Goal: Task Accomplishment & Management: Manage account settings

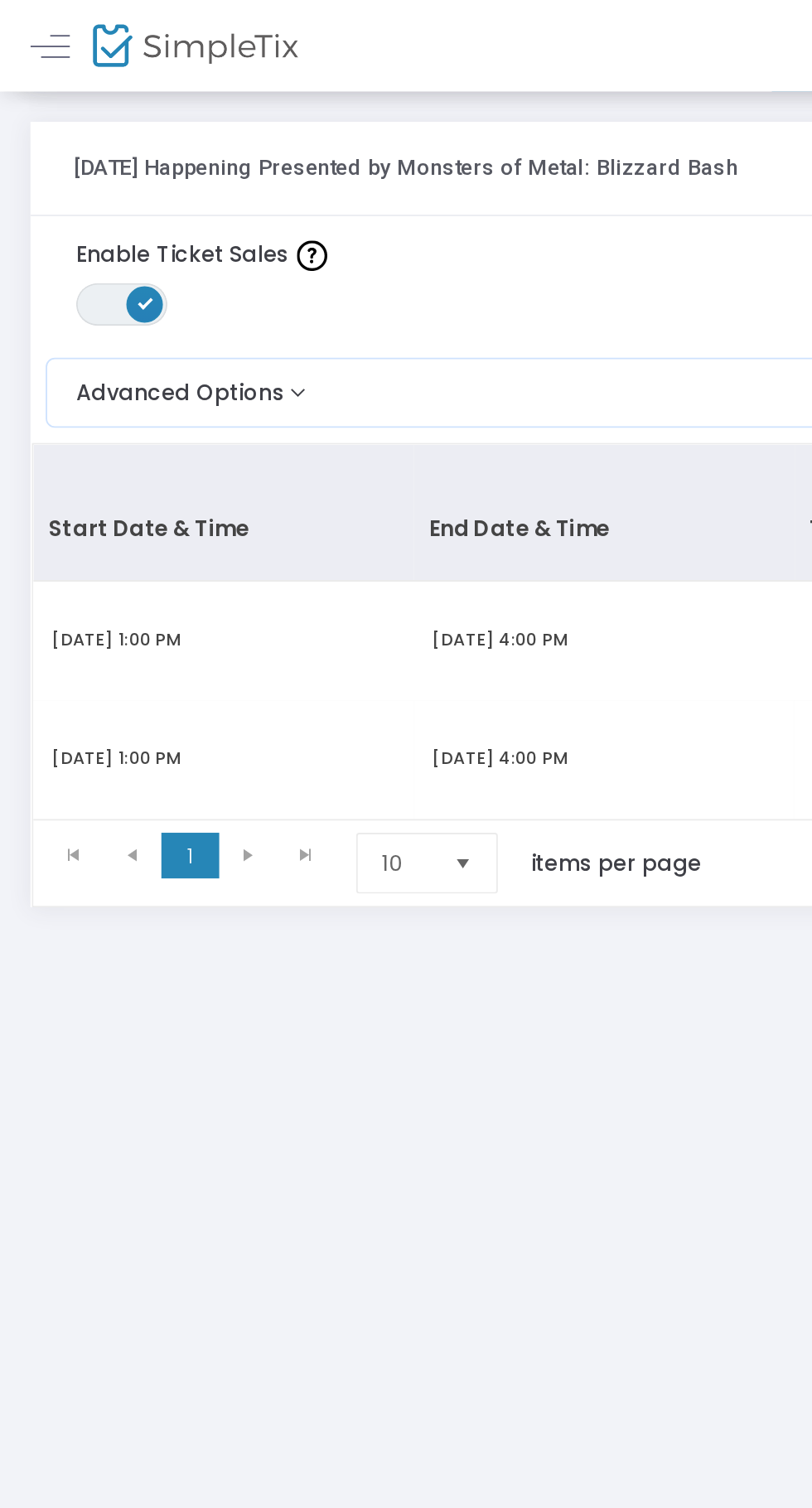
click at [28, 26] on span at bounding box center [28, 25] width 21 height 1
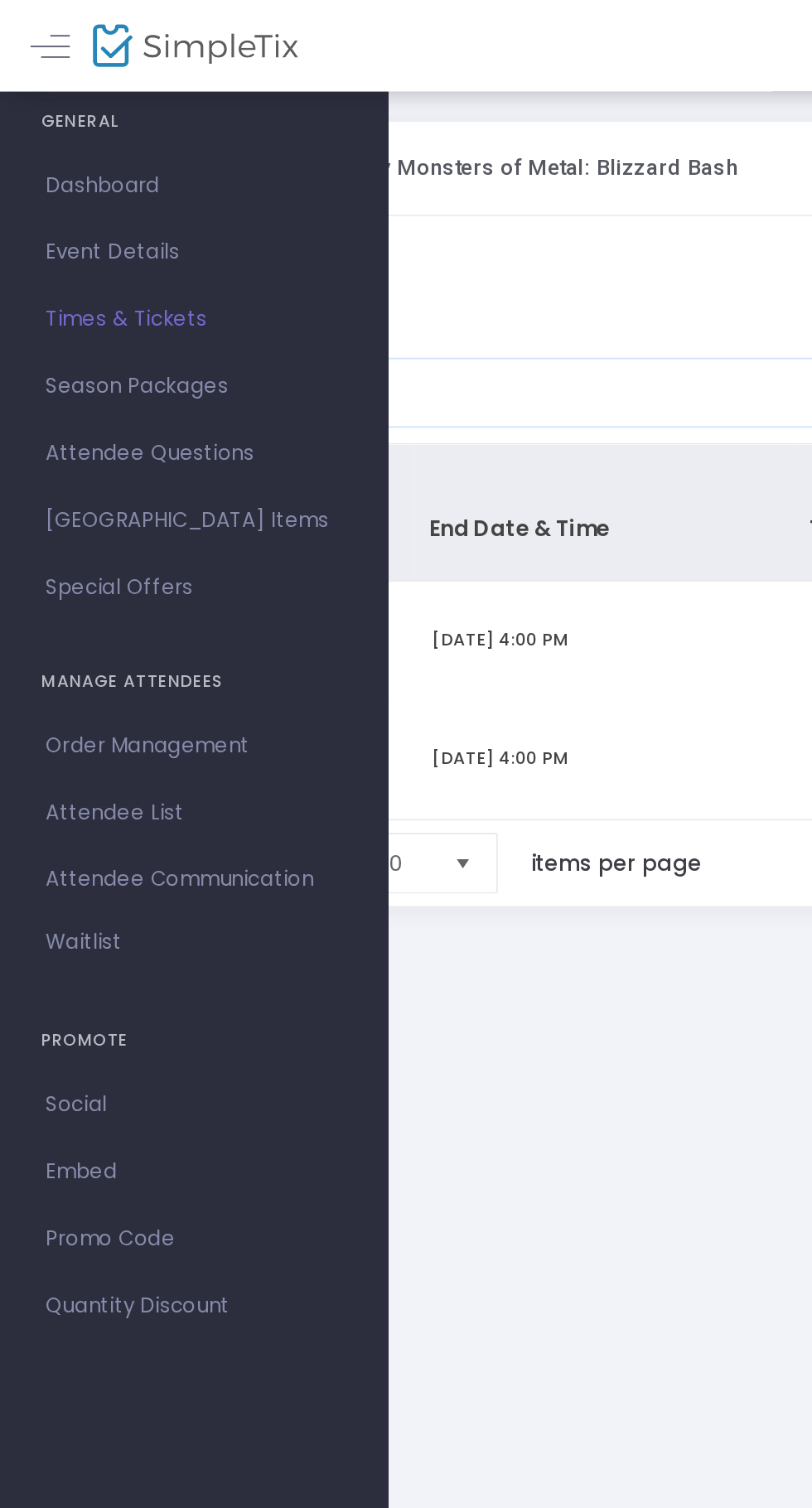
click at [123, 251] on span "Attendee Questions" at bounding box center [106, 246] width 162 height 21
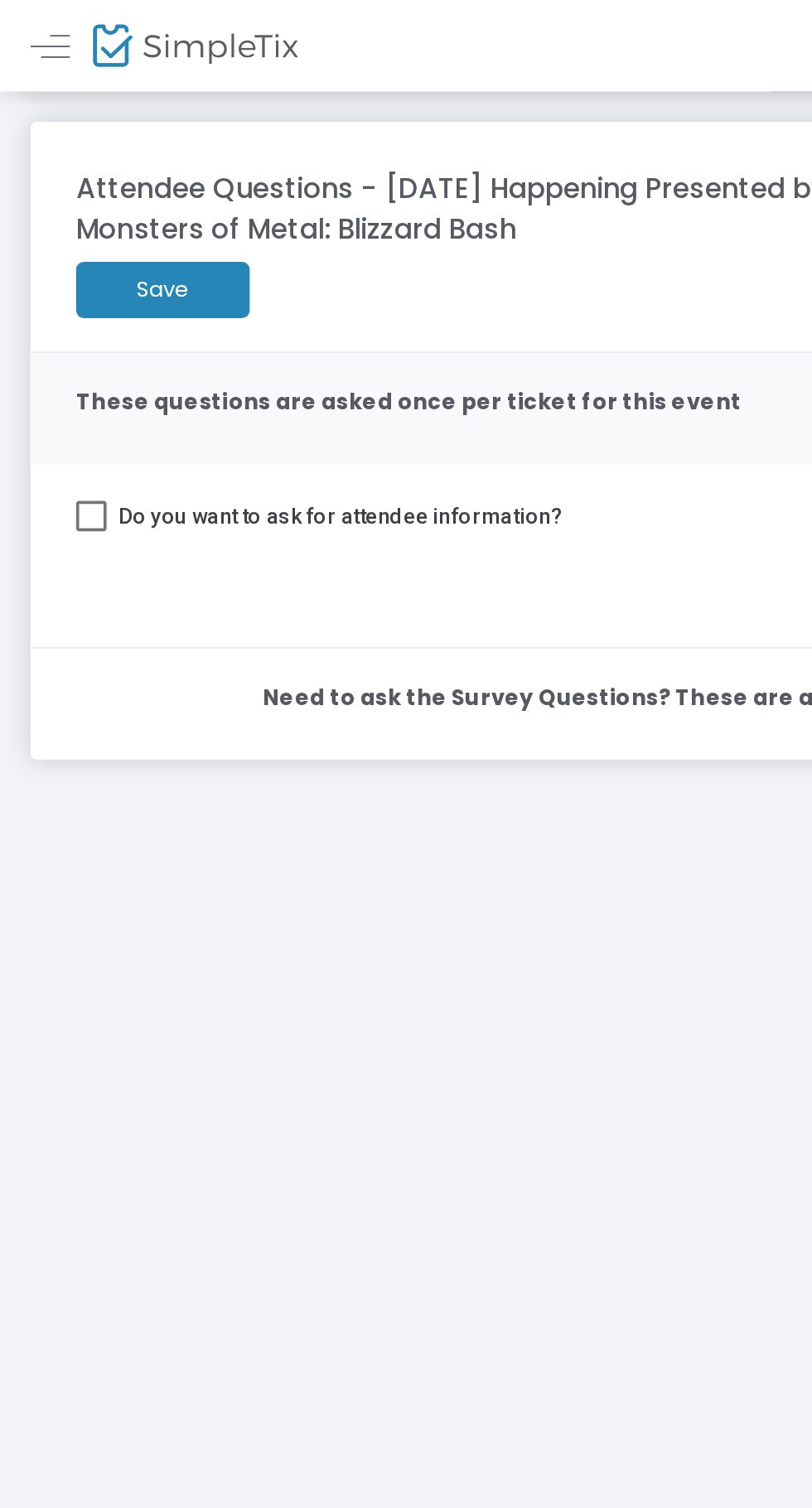
click at [21, 23] on link at bounding box center [28, 25] width 21 height 21
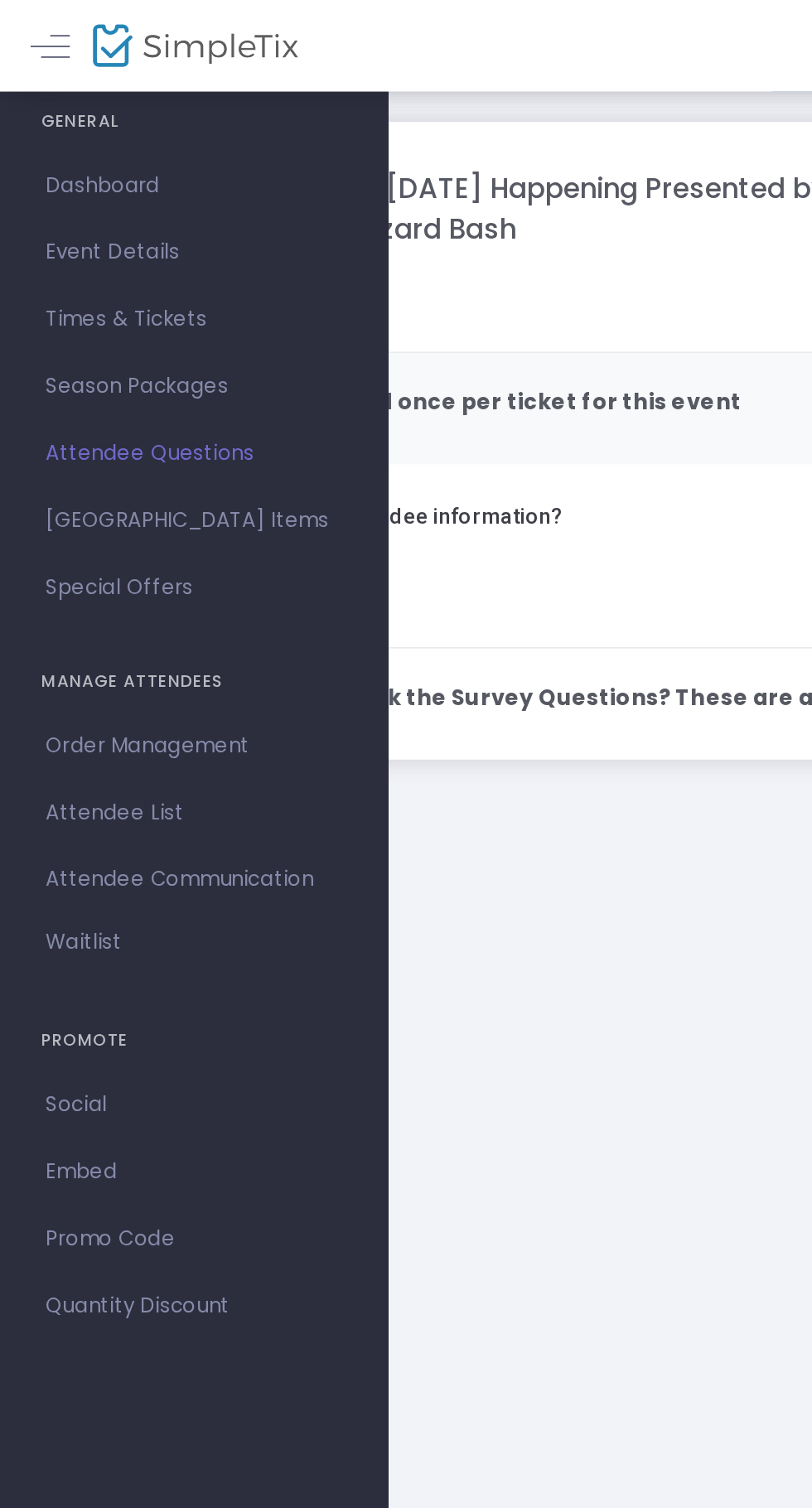
click at [139, 406] on span "Order Management" at bounding box center [106, 406] width 162 height 21
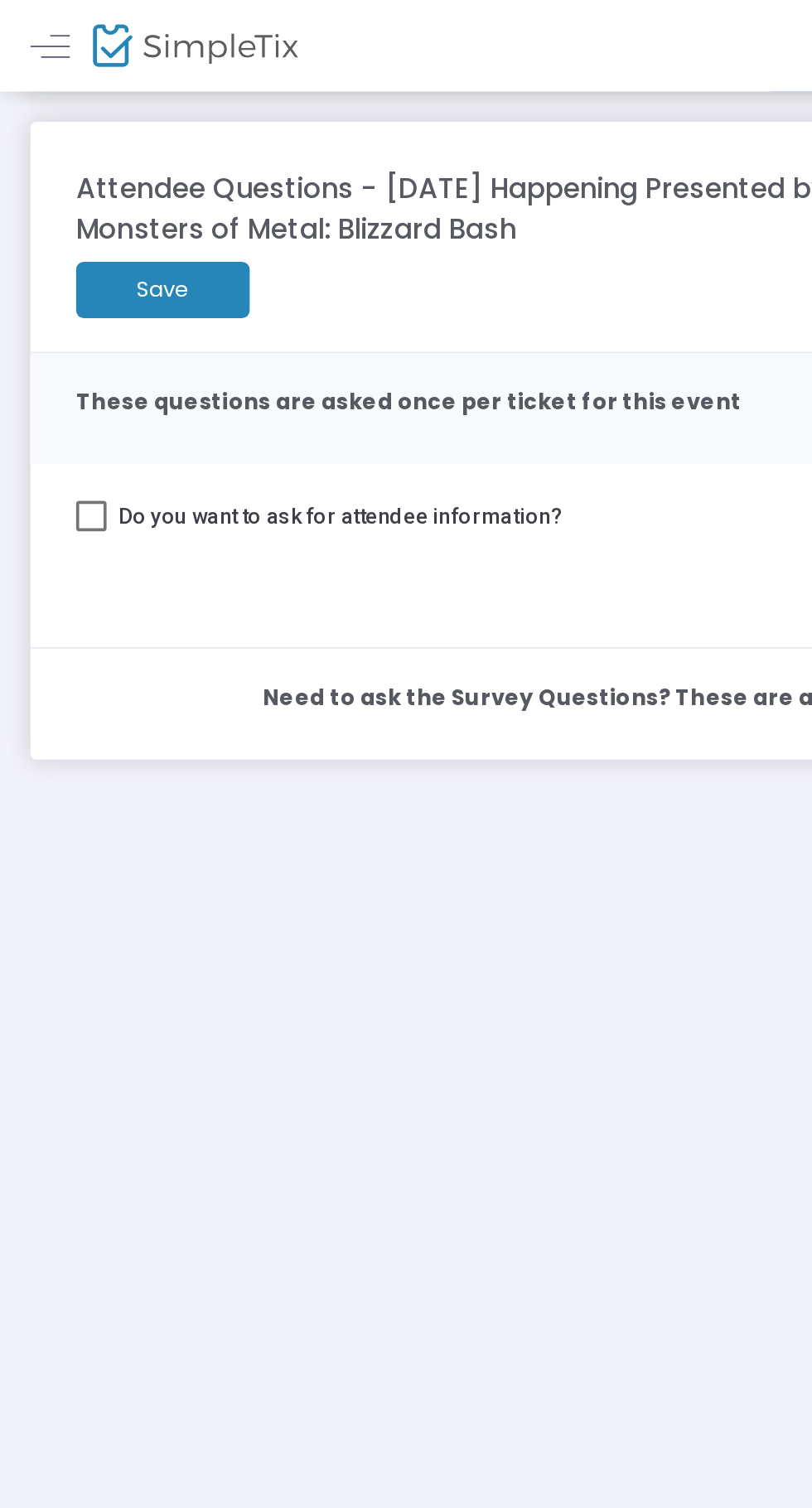
click at [32, 20] on link at bounding box center [28, 25] width 21 height 21
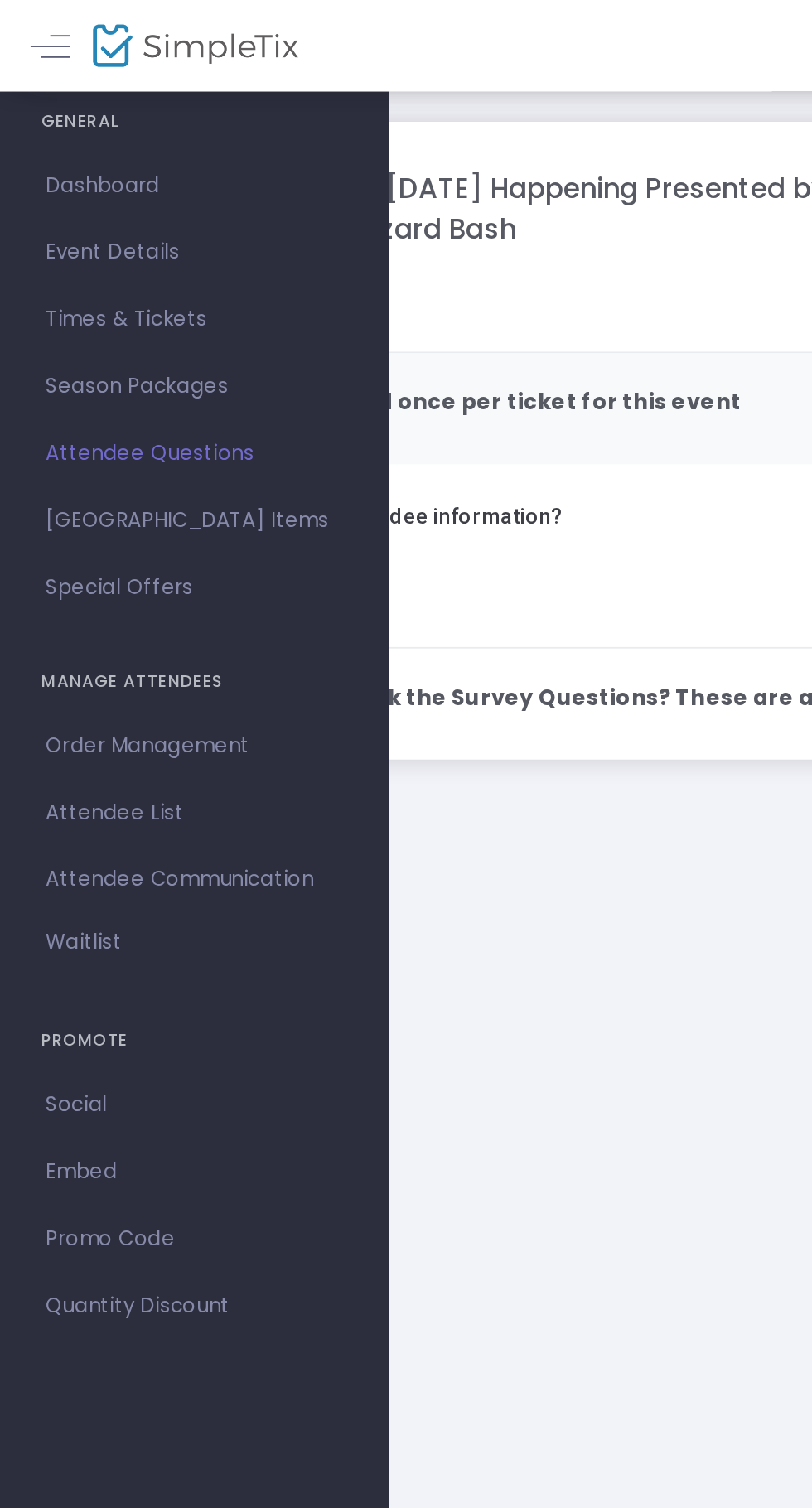
click at [138, 484] on span "Attendee Communication" at bounding box center [106, 479] width 162 height 21
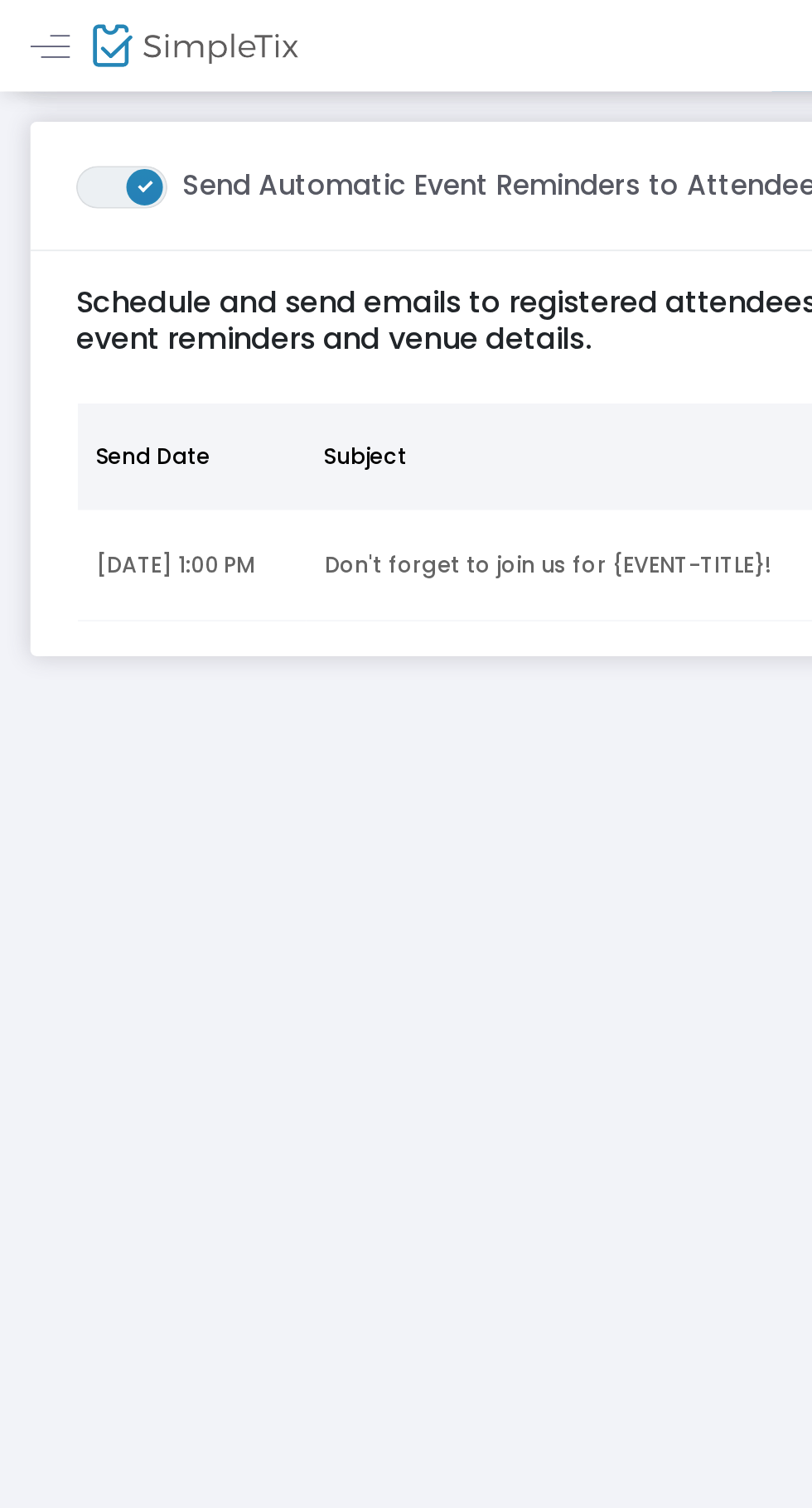
click at [265, 321] on td "Don't forget to join us for {EVENT-TITLE}!" at bounding box center [374, 308] width 414 height 60
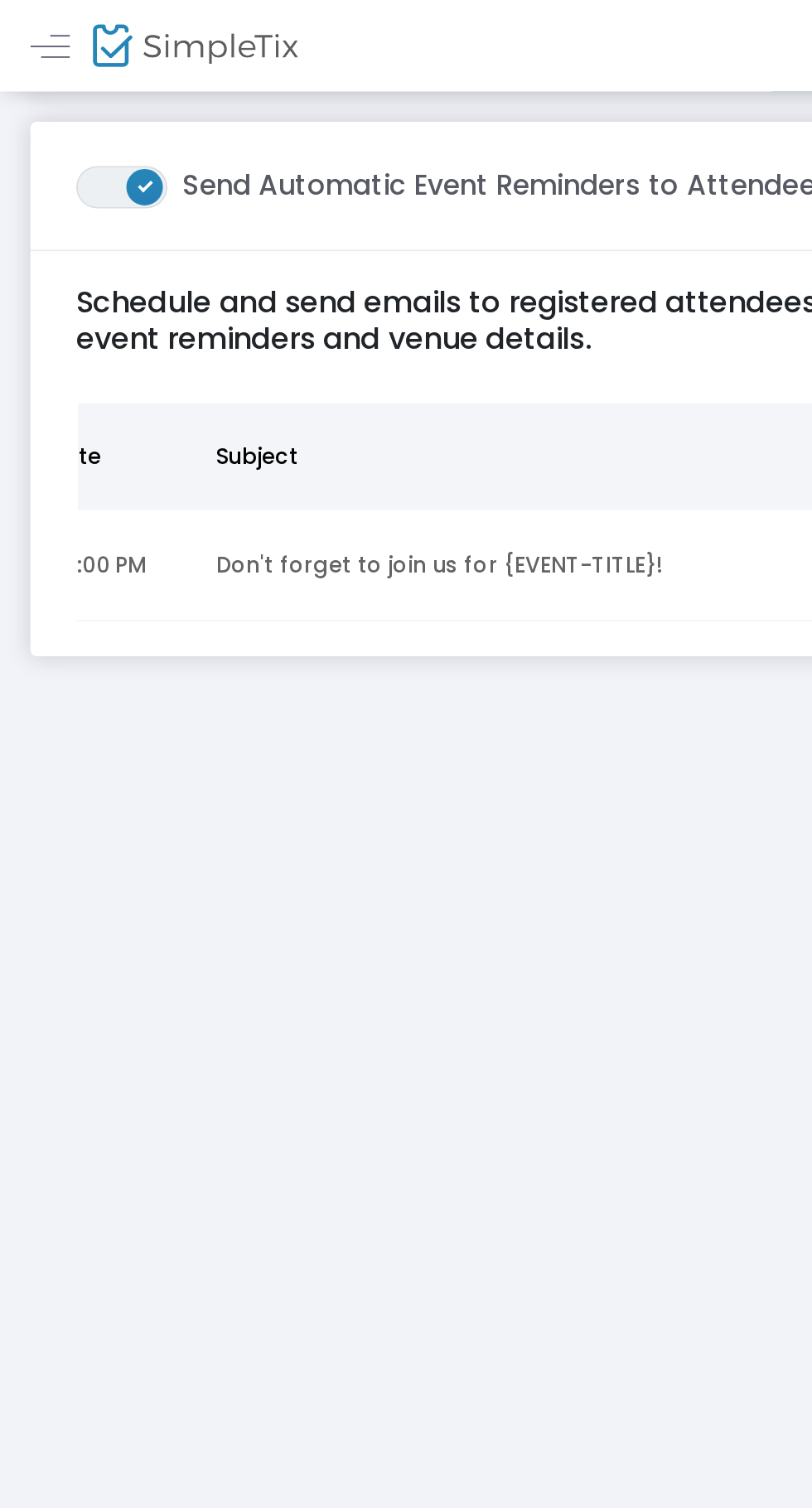
click at [229, 316] on td "Don't forget to join us for {EVENT-TITLE}!" at bounding box center [315, 308] width 414 height 60
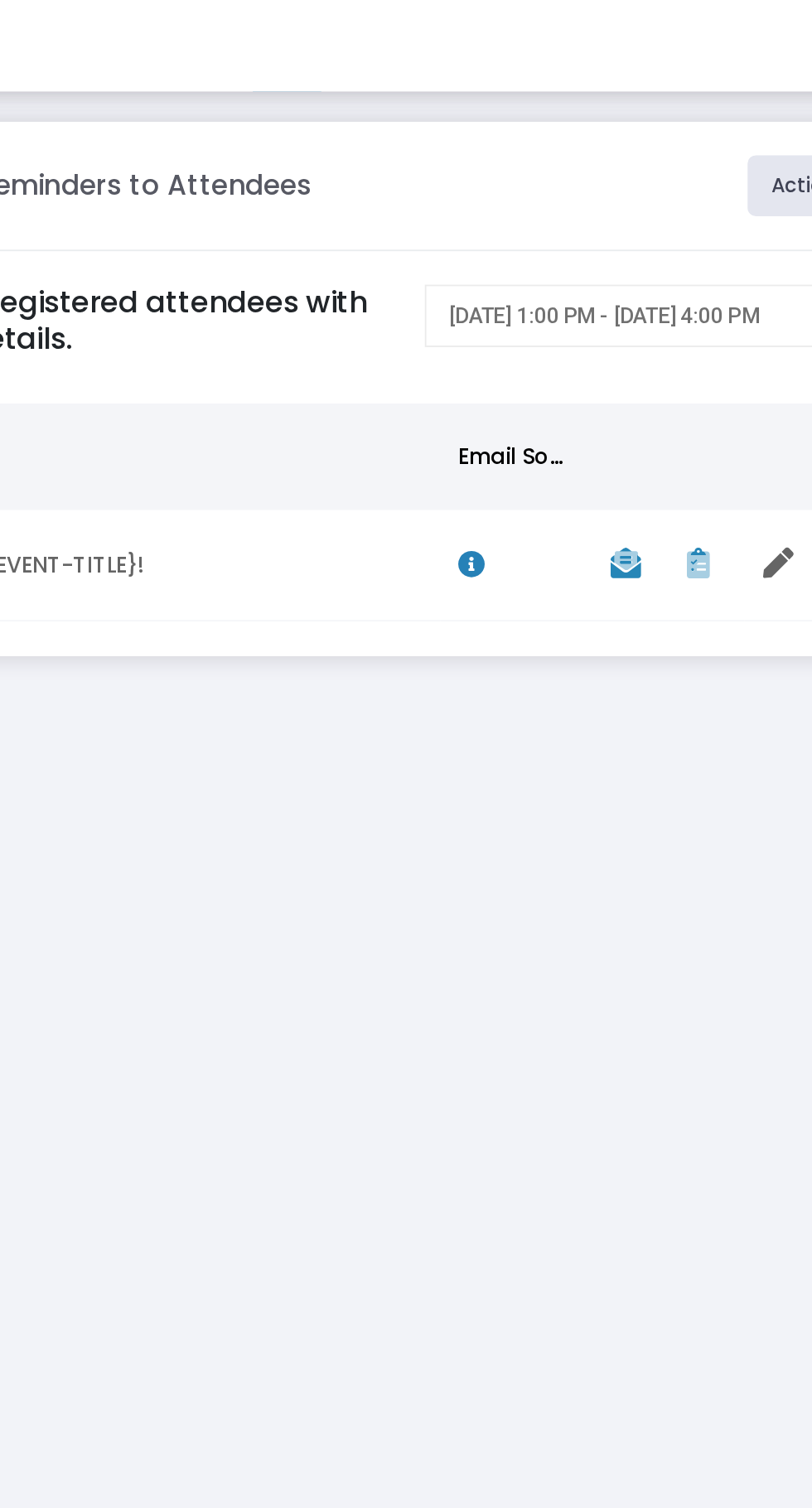
click at [710, 310] on icon "Data table" at bounding box center [705, 306] width 17 height 17
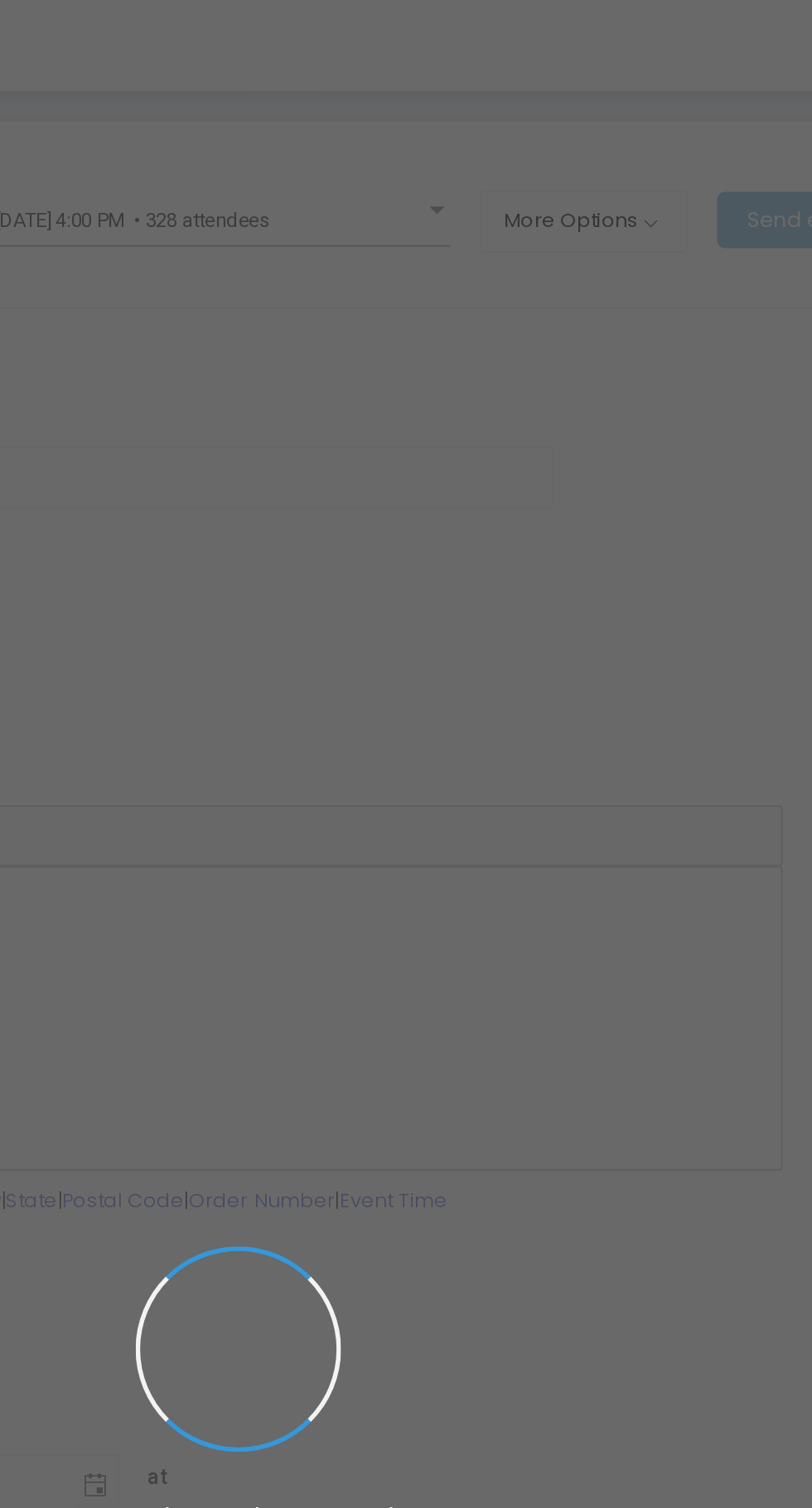
type input "Don't forget to join us for {EVENT-TITLE}!"
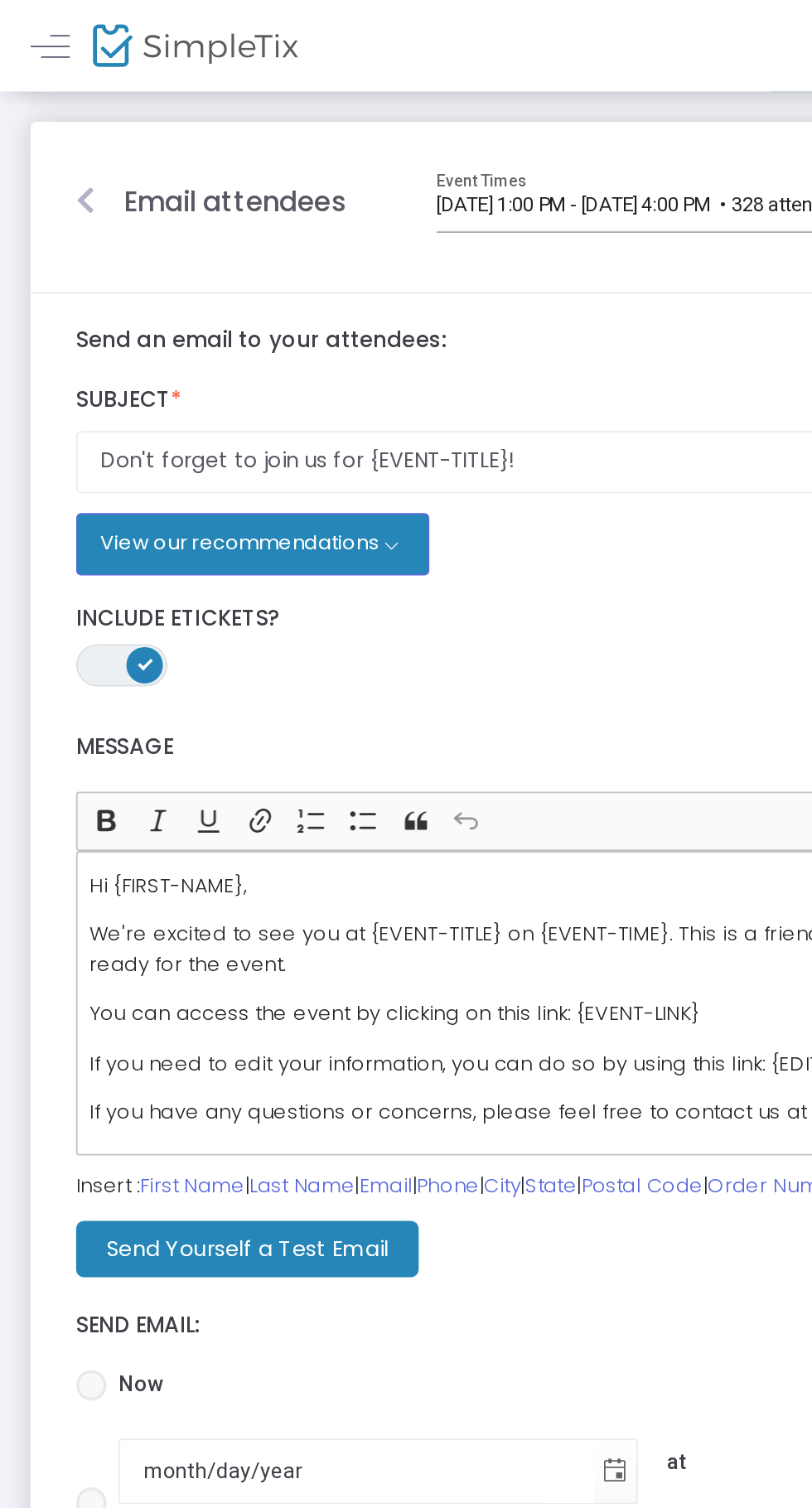
click at [213, 296] on button "View our recommendations" at bounding box center [138, 295] width 192 height 33
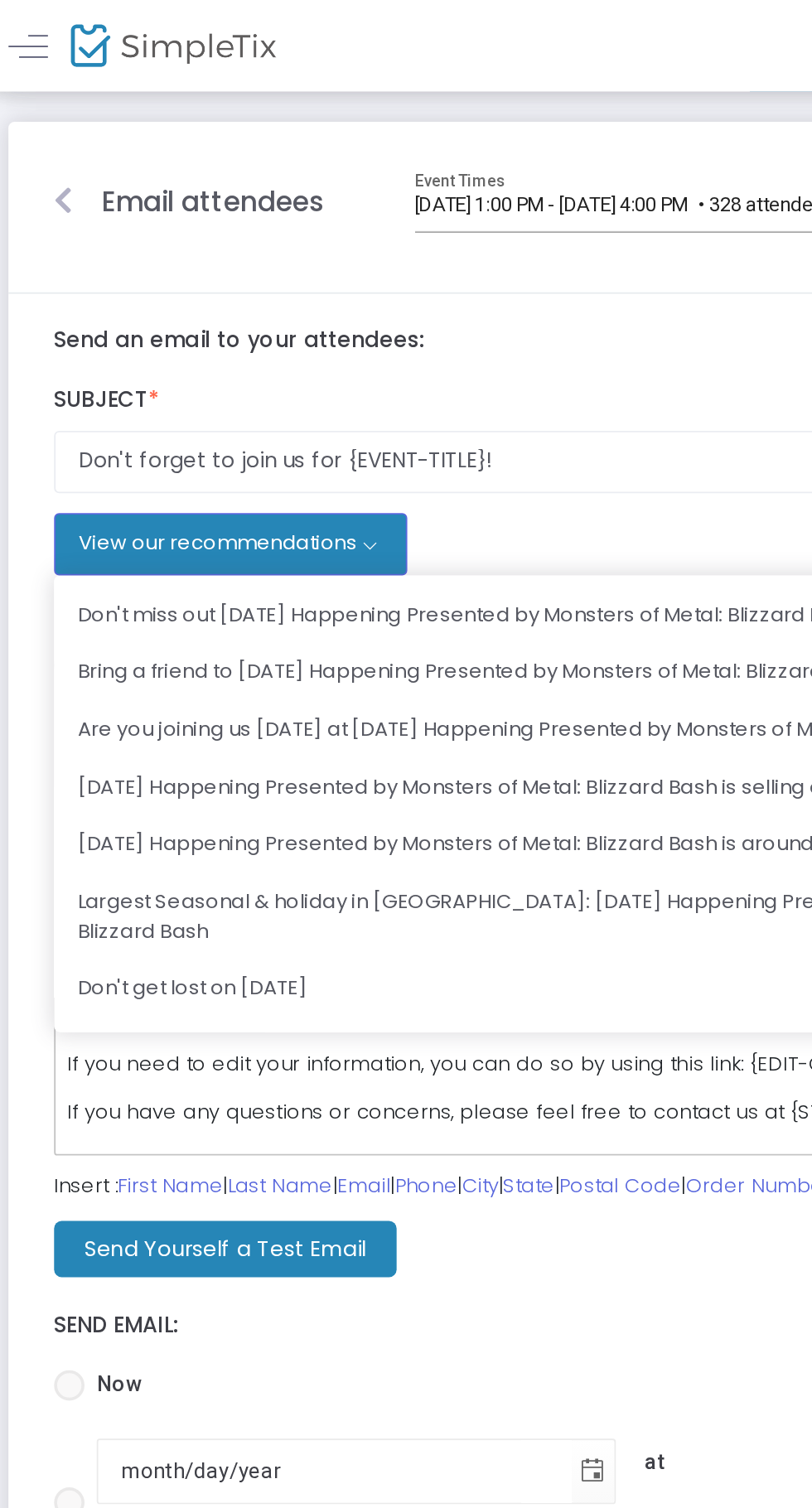
click at [213, 296] on button "View our recommendations" at bounding box center [138, 295] width 192 height 33
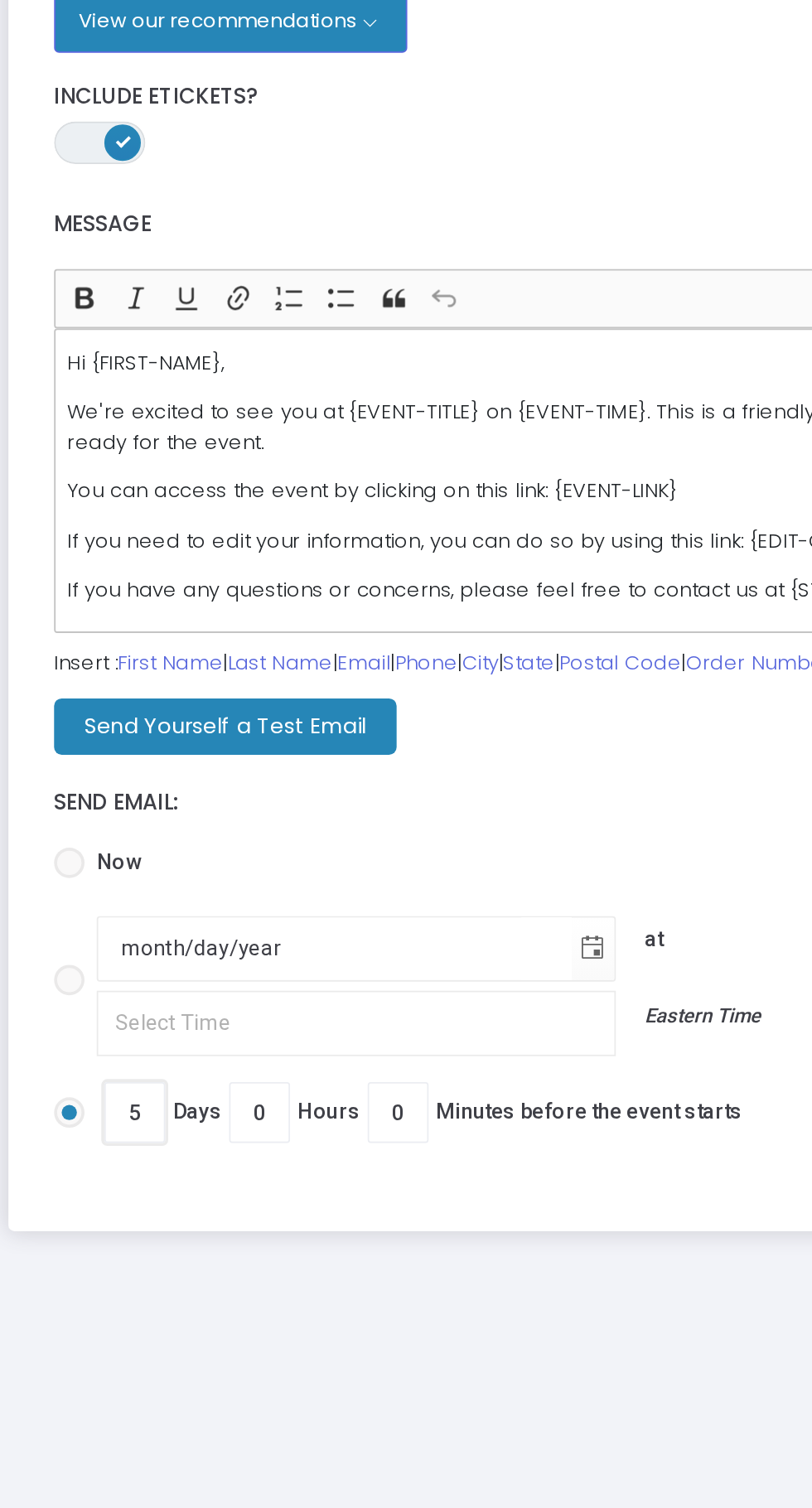
click at [86, 891] on input "5" at bounding box center [84, 890] width 31 height 31
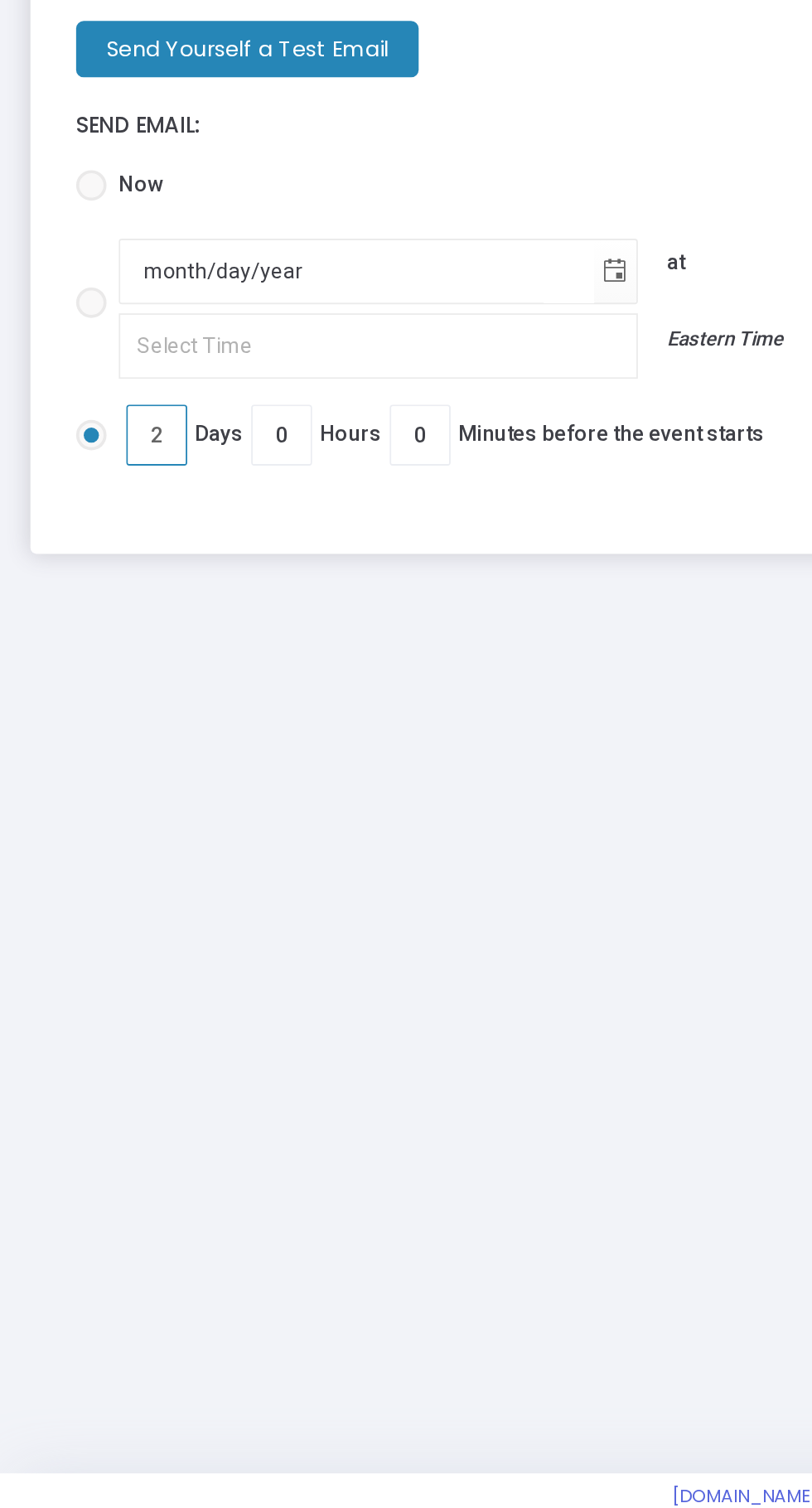
type input "2"
click at [344, 955] on div "Email attendees [DATE] 1:00 PM - [DATE] 4:00 PM • 328 attendees Event Times Mor…" at bounding box center [406, 511] width 812 height 922
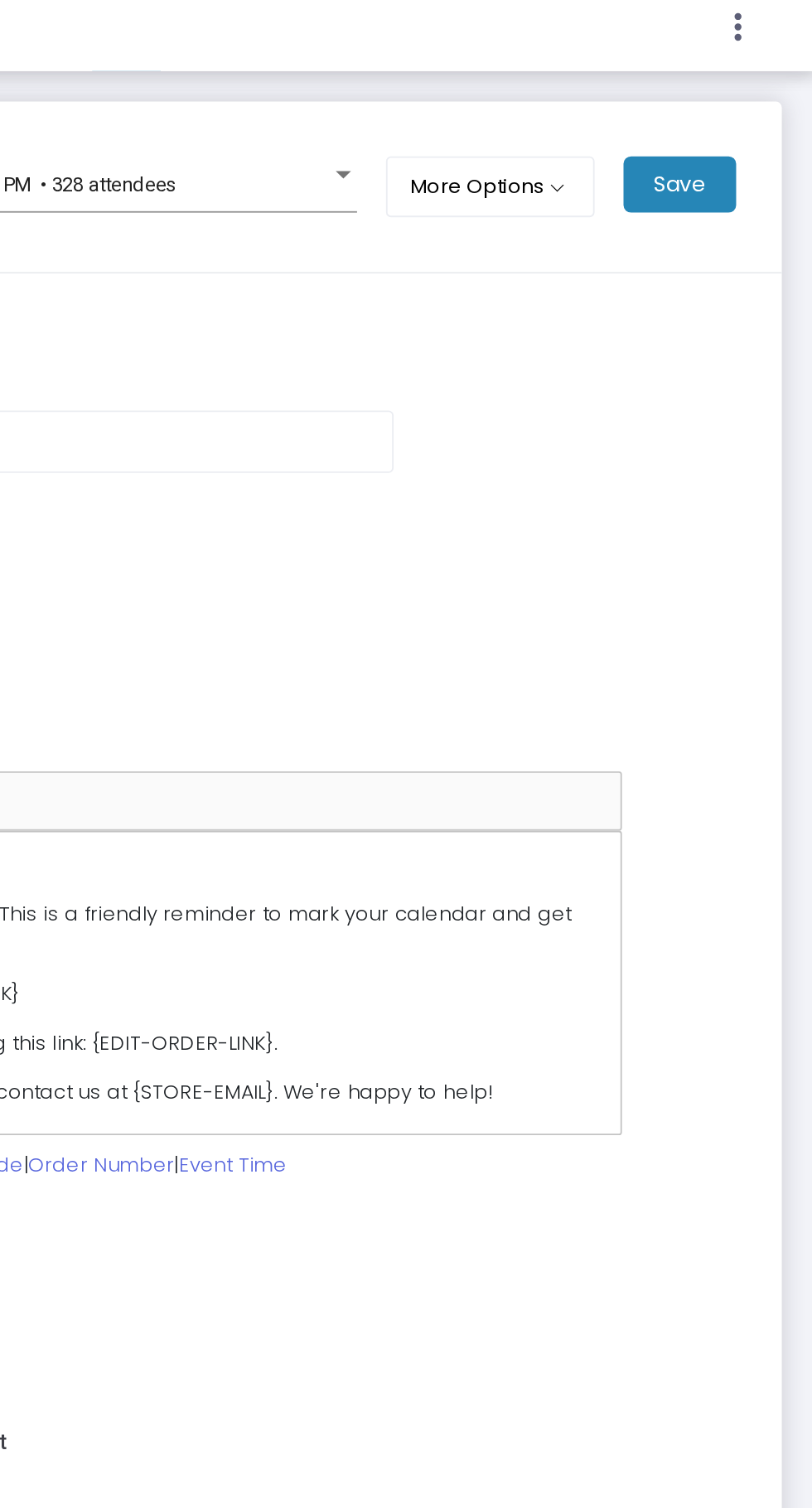
click at [766, 103] on m-button "Save" at bounding box center [739, 111] width 61 height 30
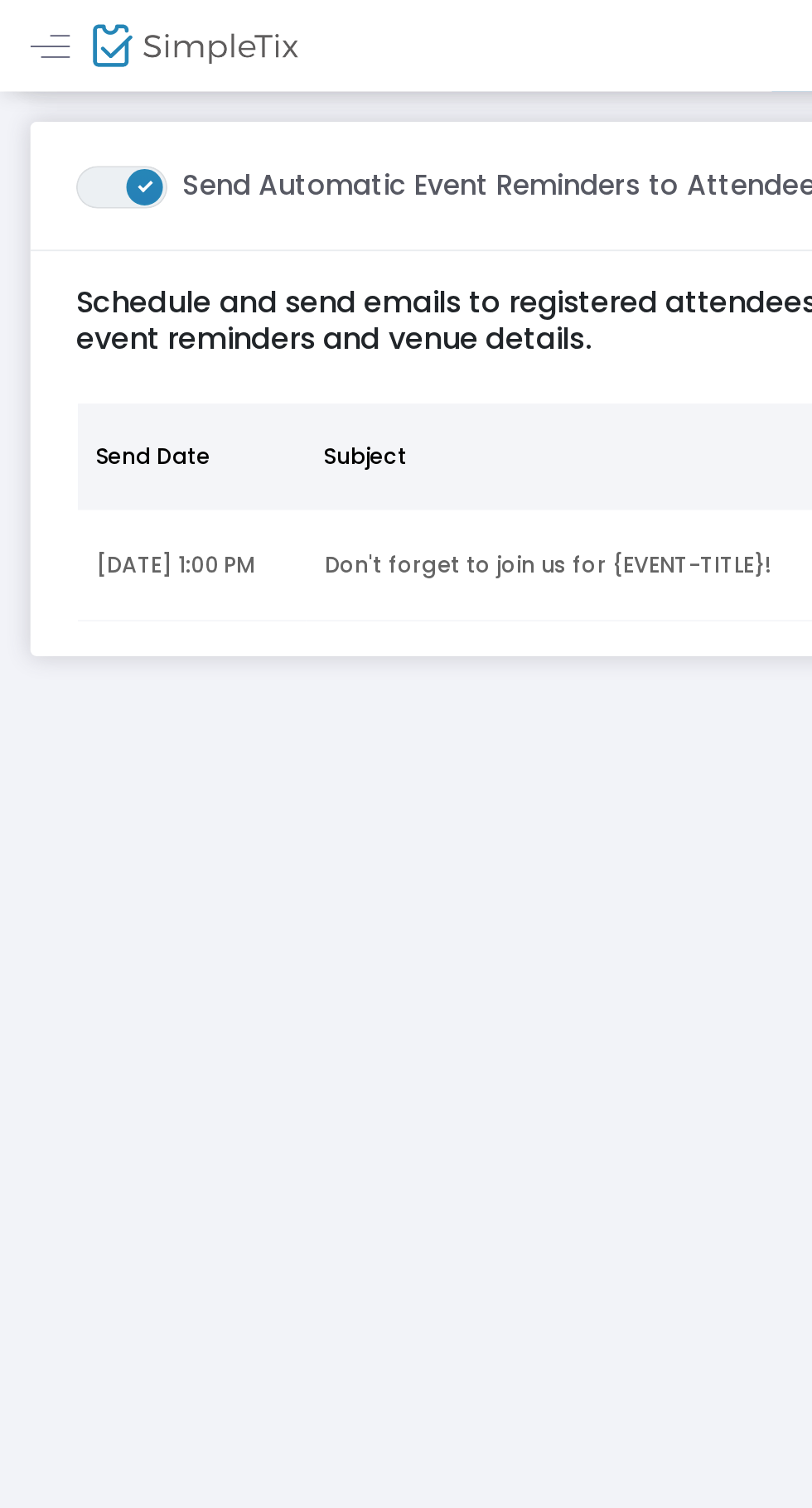
click at [30, 26] on span at bounding box center [28, 25] width 21 height 1
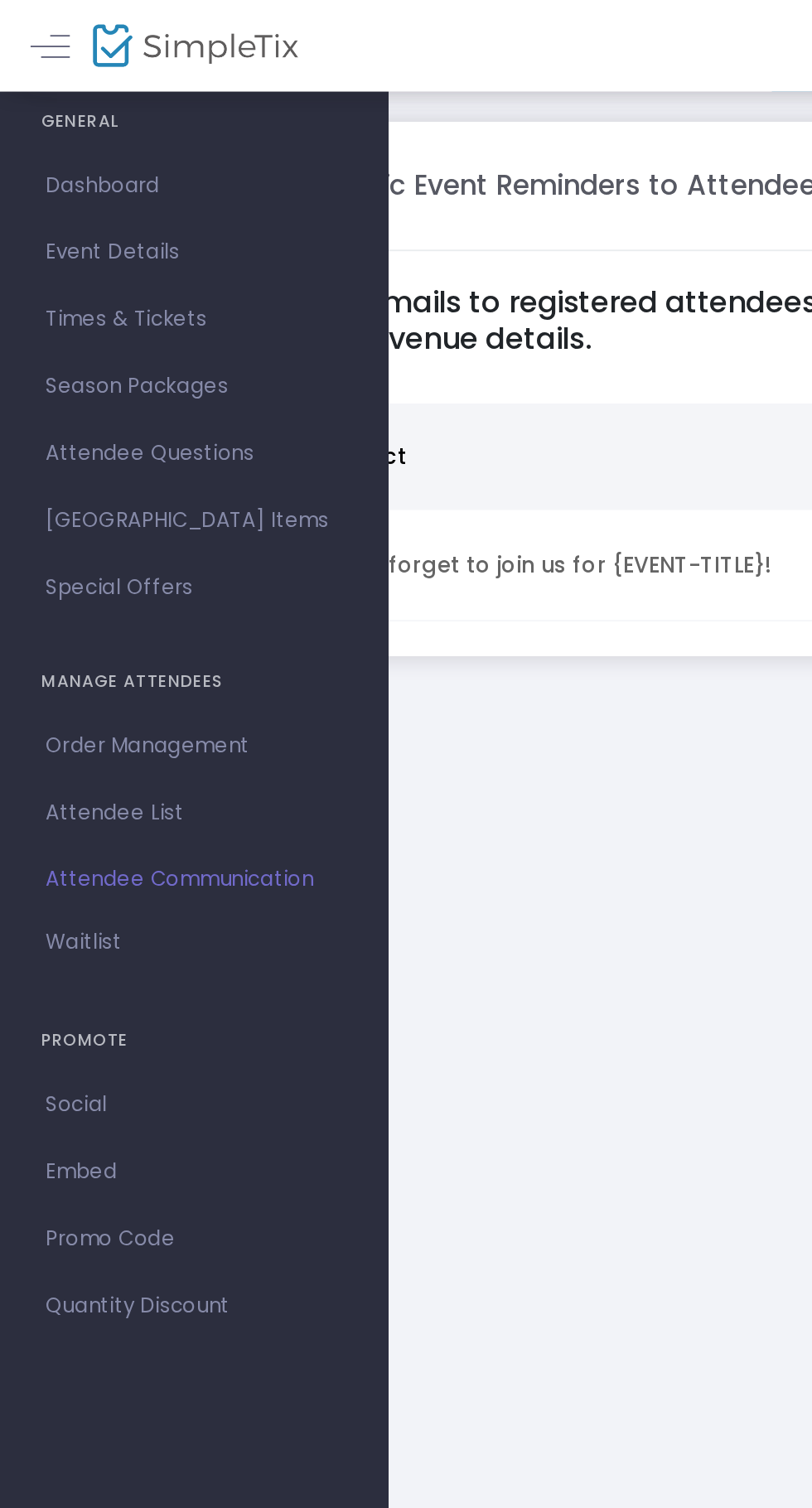
click at [60, 510] on span "Waitlist" at bounding box center [45, 512] width 42 height 17
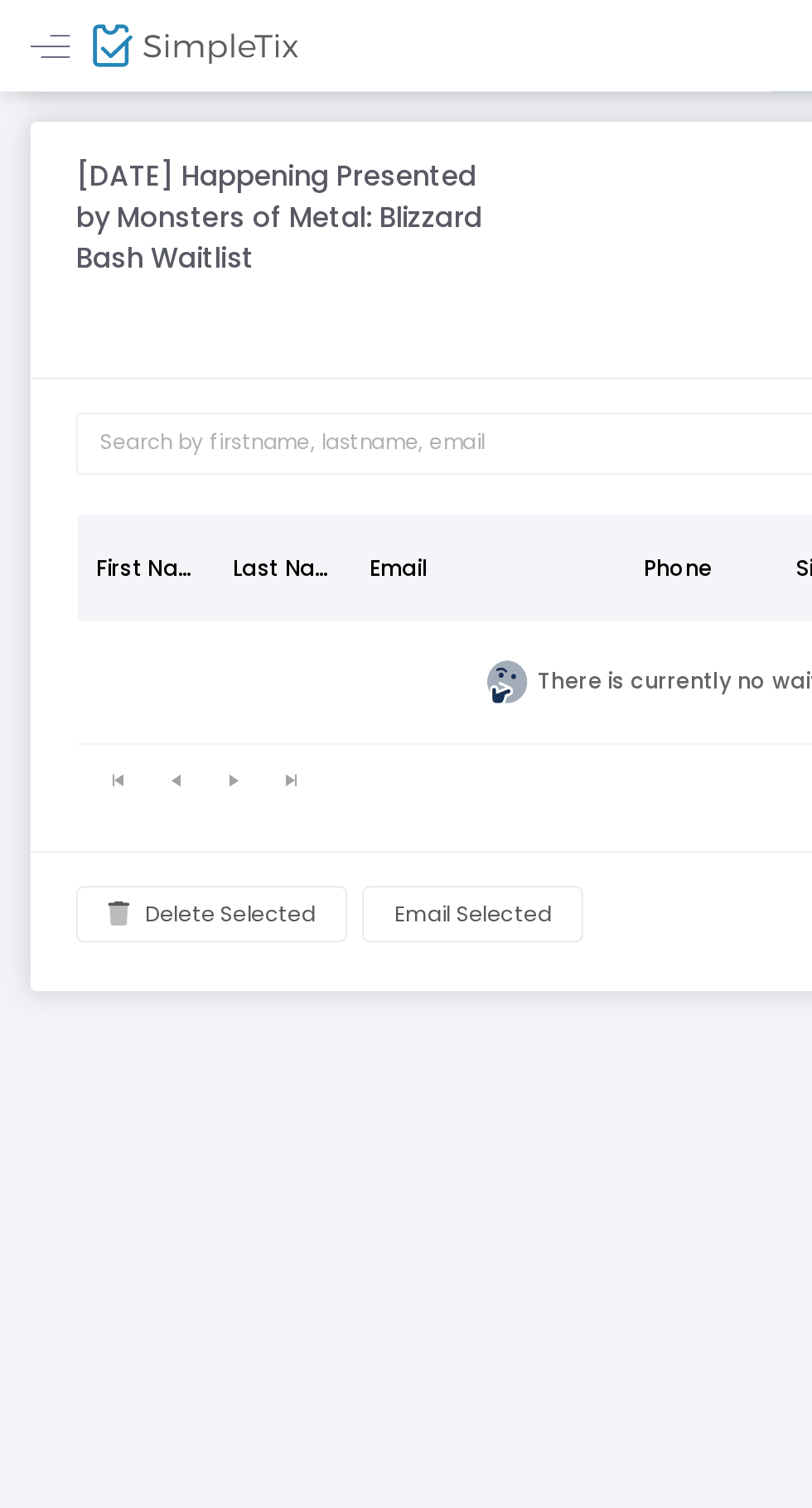
click at [28, 29] on link at bounding box center [28, 25] width 21 height 21
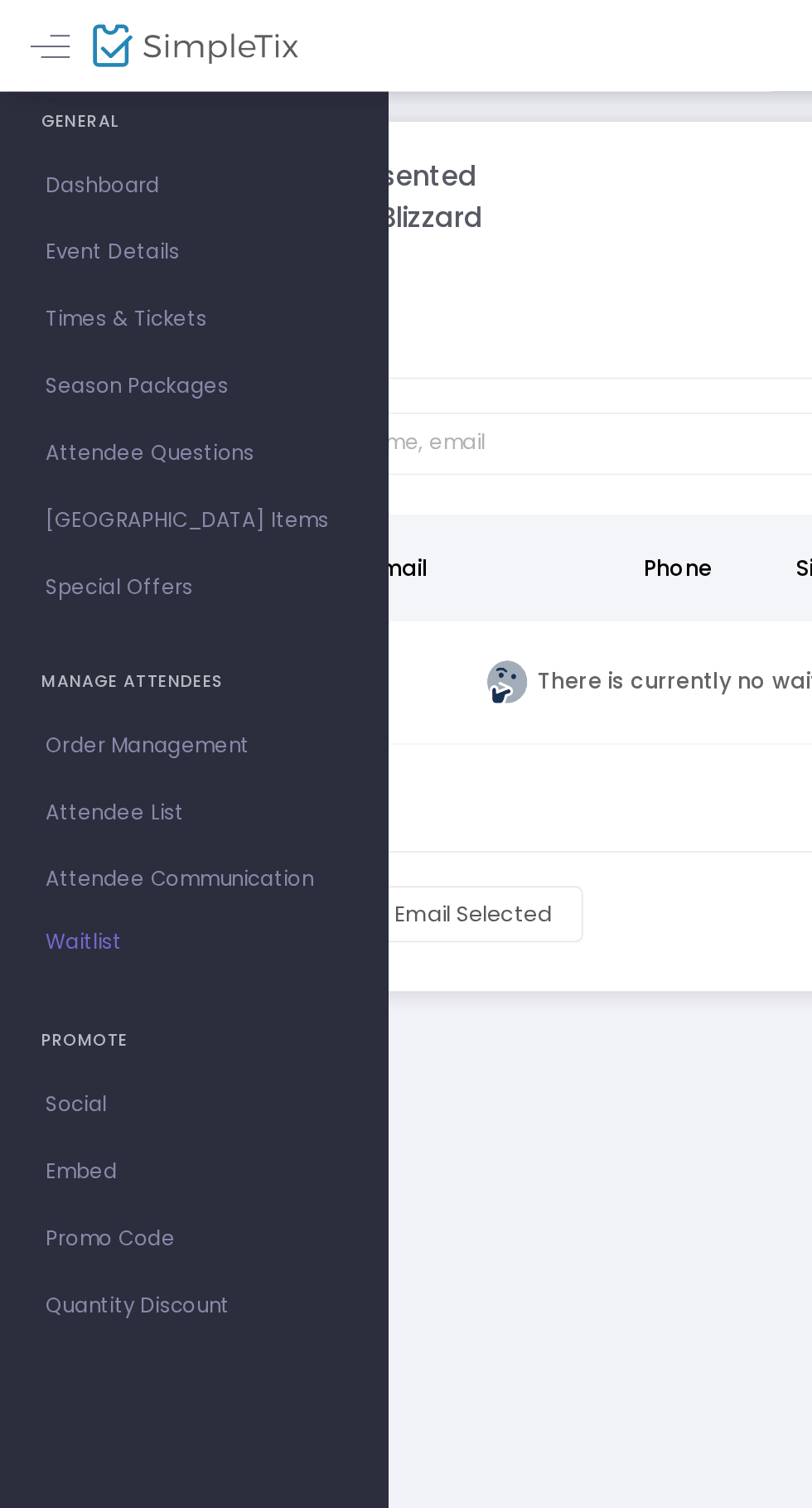
click at [93, 101] on span "Dashboard" at bounding box center [106, 101] width 162 height 21
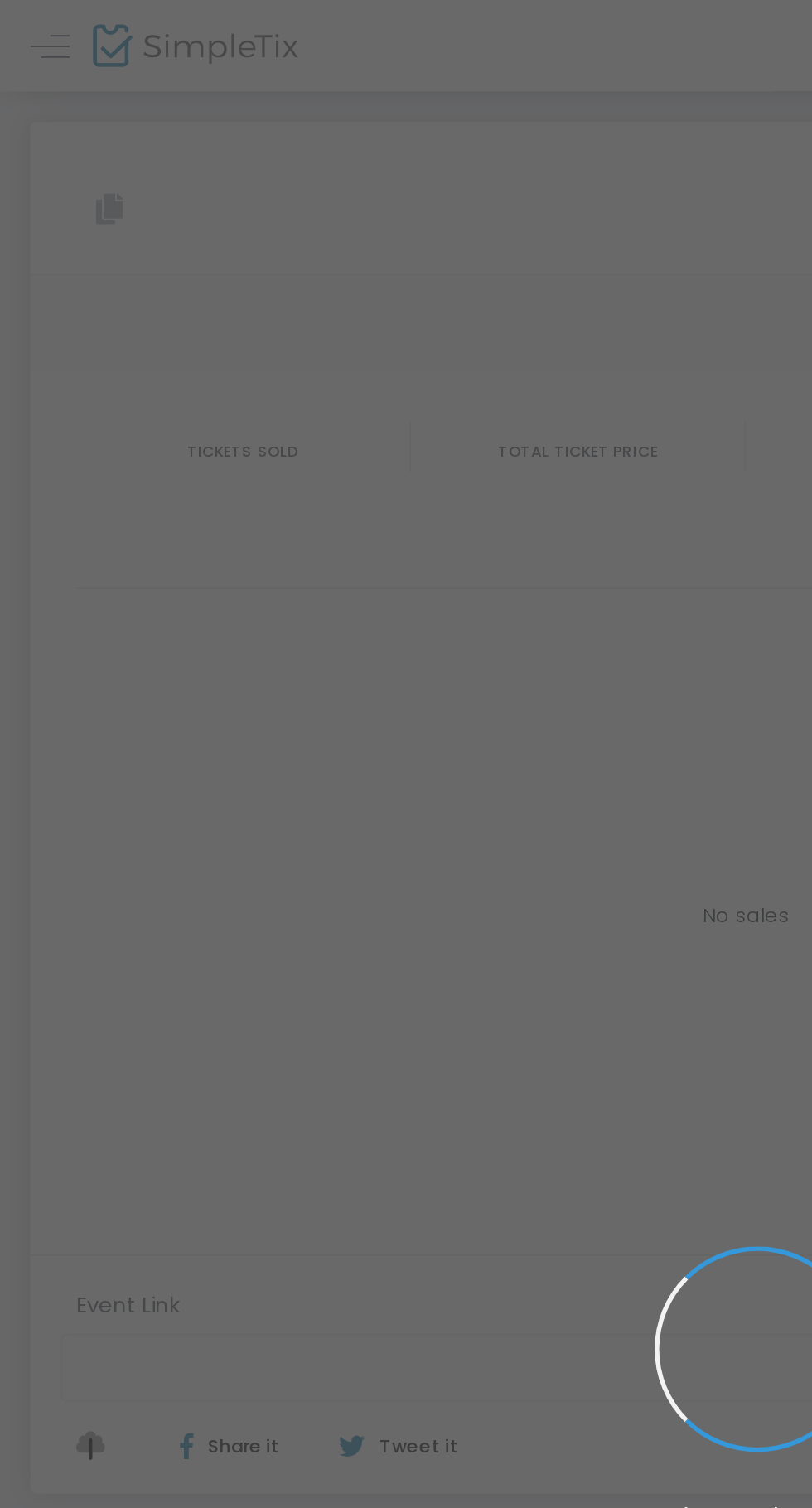
type input "[URL][DOMAIN_NAME]"
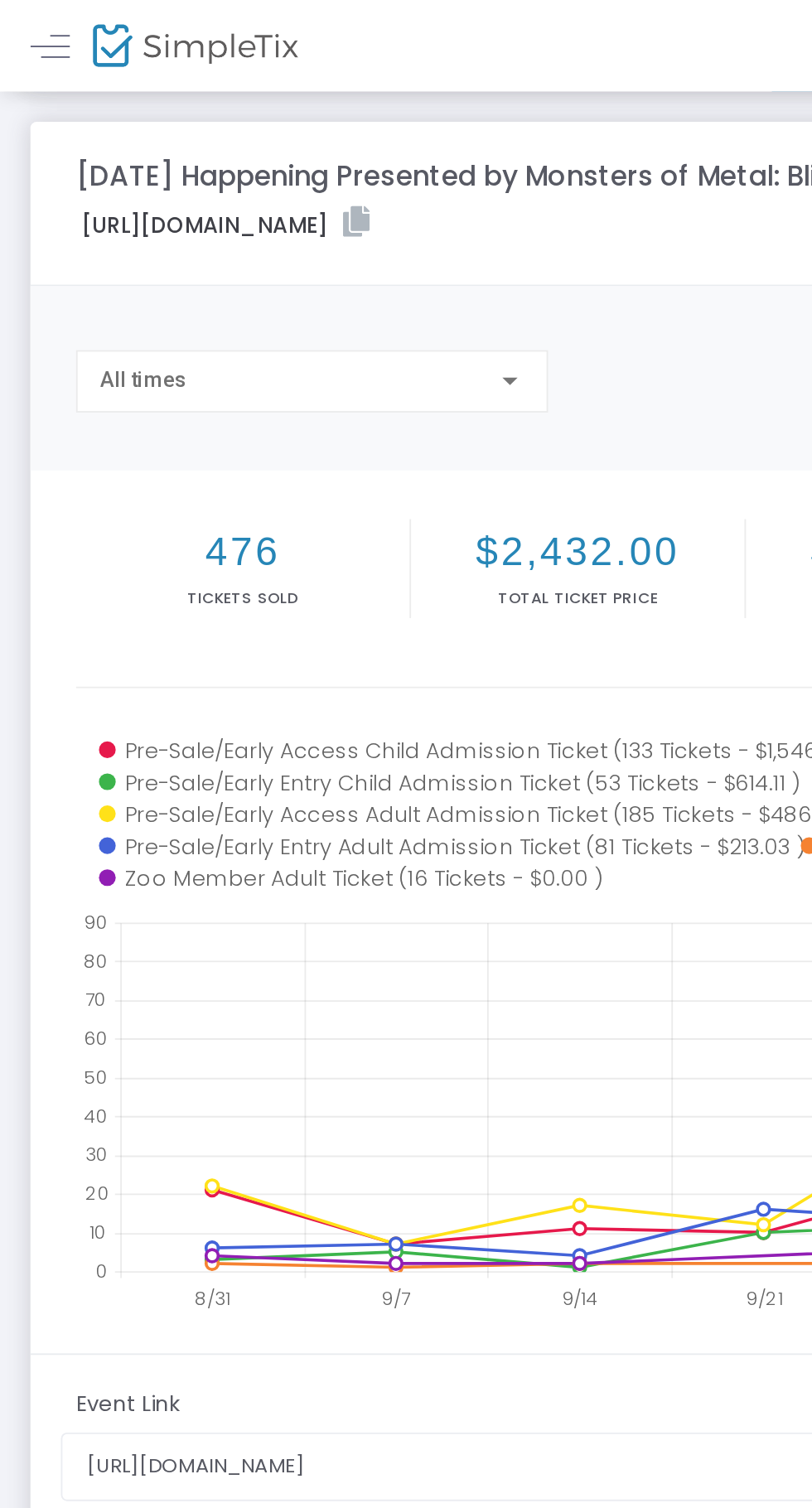
click at [201, 125] on label "[URL][DOMAIN_NAME]" at bounding box center [122, 122] width 157 height 19
